Goal: Task Accomplishment & Management: Complete application form

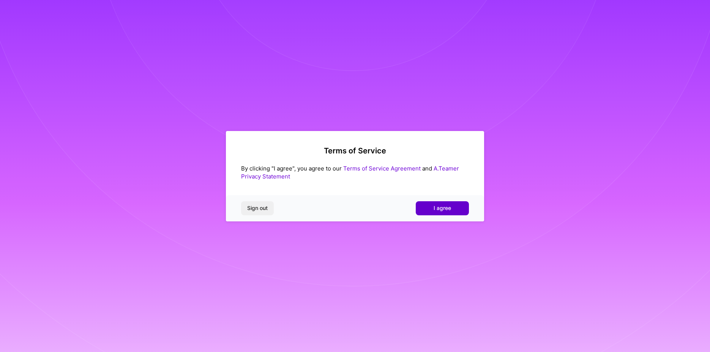
click at [439, 206] on span "I agree" at bounding box center [441, 208] width 17 height 8
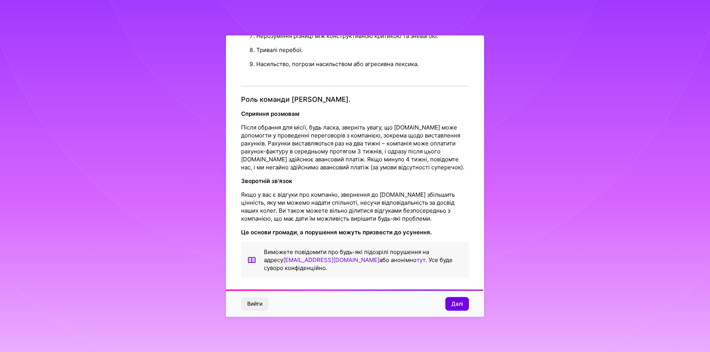
scroll to position [848, 0]
click at [456, 307] on span "Далі" at bounding box center [456, 304] width 11 height 8
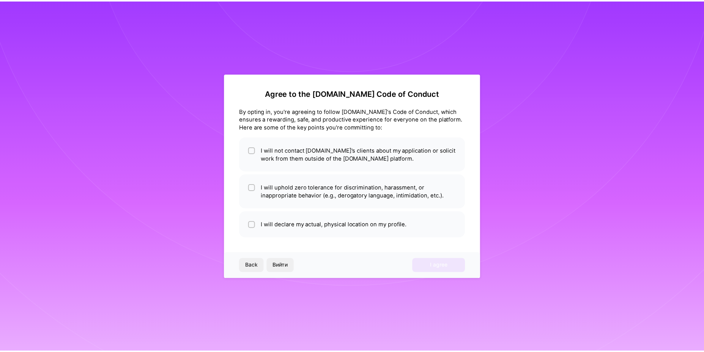
scroll to position [0, 0]
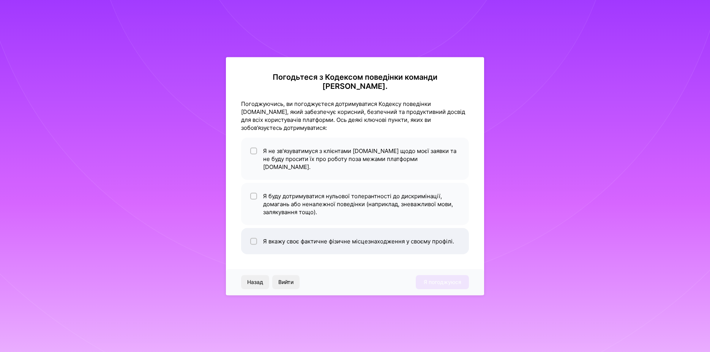
click at [253, 239] on input "checkbox" at bounding box center [254, 241] width 5 height 5
checkbox input "true"
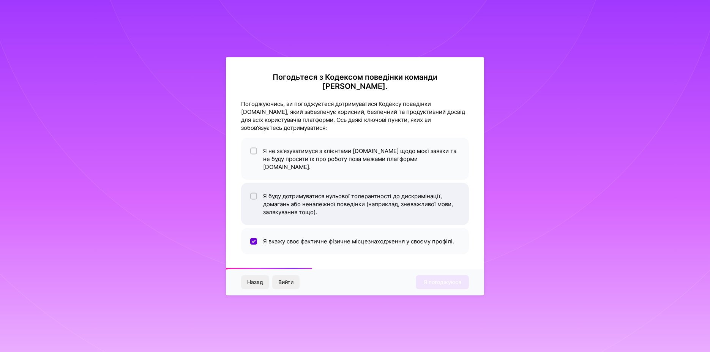
click at [255, 194] on input "checkbox" at bounding box center [254, 196] width 5 height 5
checkbox input "true"
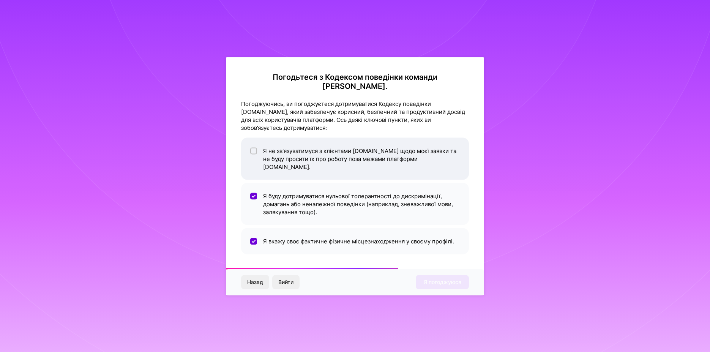
click at [253, 150] on input "checkbox" at bounding box center [254, 150] width 5 height 5
checkbox input "true"
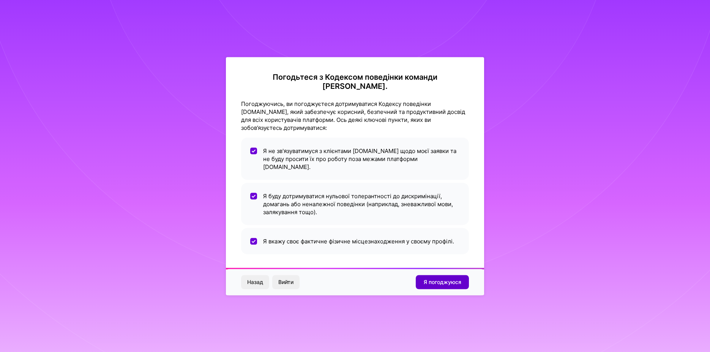
click at [440, 279] on font "Я погоджуюся" at bounding box center [443, 282] width 38 height 6
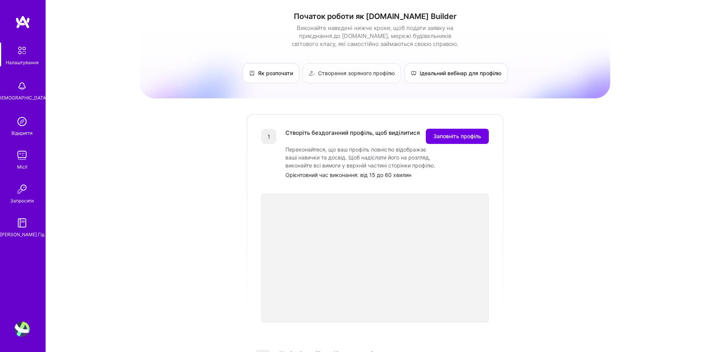
click at [357, 74] on font "Створення зоряного профілю" at bounding box center [356, 73] width 77 height 6
